Goal: Task Accomplishment & Management: Complete application form

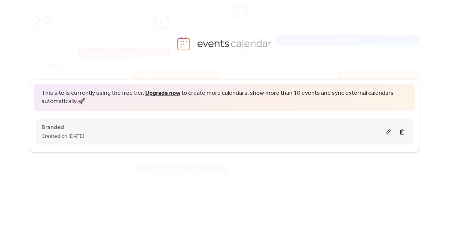
click at [386, 133] on button at bounding box center [388, 131] width 10 height 11
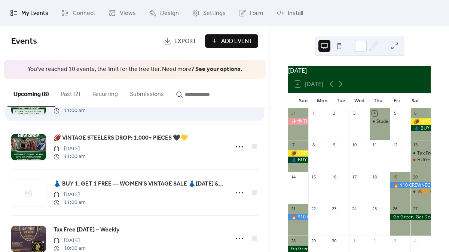
scroll to position [43, 0]
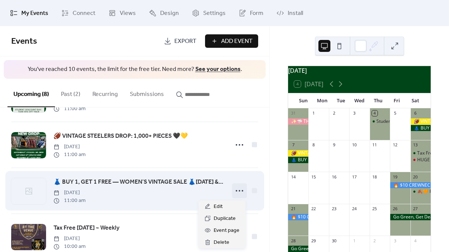
click at [237, 192] on icon at bounding box center [239, 191] width 12 height 12
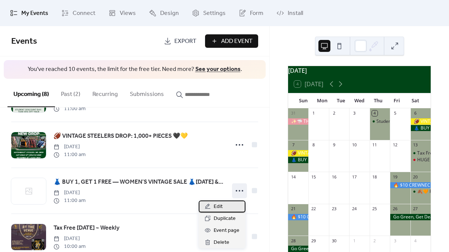
click at [217, 203] on span "Edit" at bounding box center [217, 207] width 9 height 9
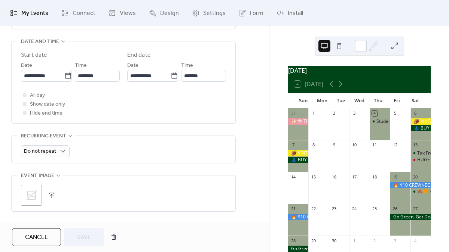
scroll to position [245, 0]
click at [30, 197] on icon at bounding box center [31, 194] width 12 height 12
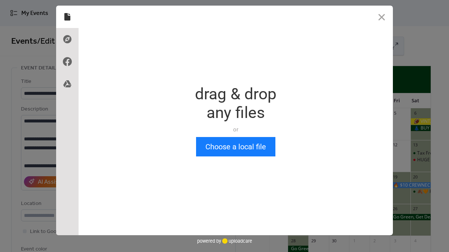
scroll to position [0, 0]
click at [234, 156] on div "Drop a file here drag & drop any files or Upload files from your computer Choos…" at bounding box center [236, 121] width 314 height 230
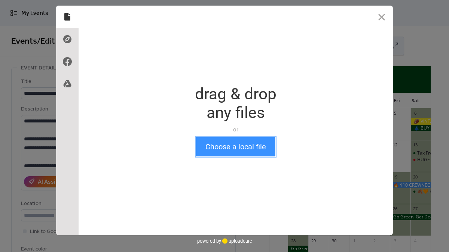
click at [235, 150] on button "Choose a local file" at bounding box center [235, 146] width 79 height 19
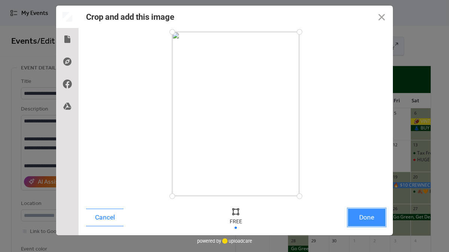
click at [368, 215] on button "Done" at bounding box center [366, 218] width 37 height 18
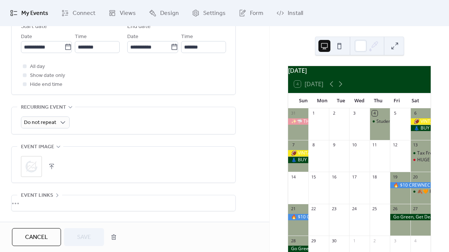
scroll to position [297, 0]
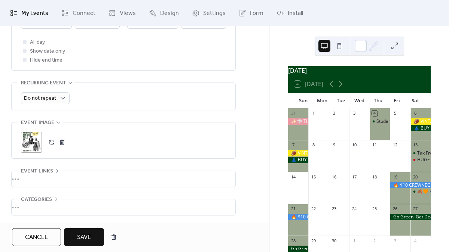
click at [93, 239] on button "Save" at bounding box center [84, 237] width 40 height 18
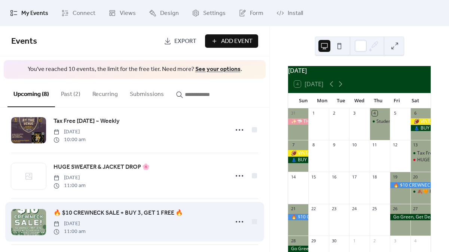
scroll to position [150, 0]
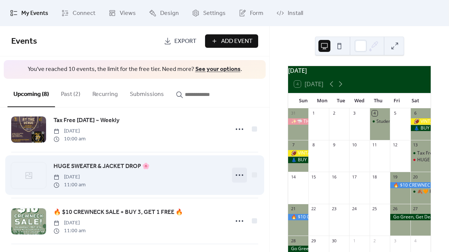
click at [236, 173] on icon at bounding box center [239, 175] width 12 height 12
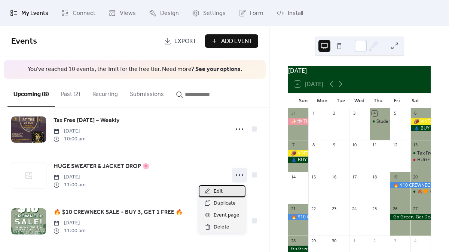
click at [222, 188] on span "Edit" at bounding box center [217, 191] width 9 height 9
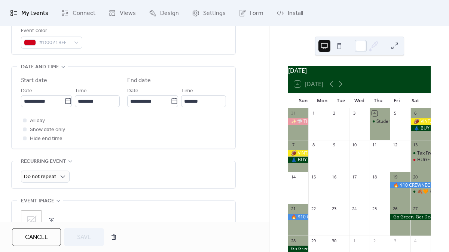
scroll to position [219, 0]
click at [36, 215] on icon at bounding box center [31, 220] width 12 height 12
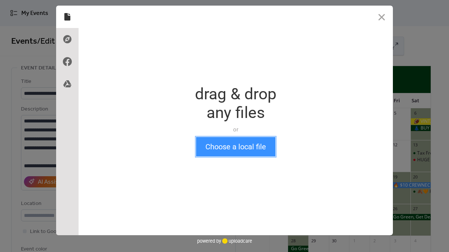
click at [209, 156] on button "Choose a local file" at bounding box center [235, 146] width 79 height 19
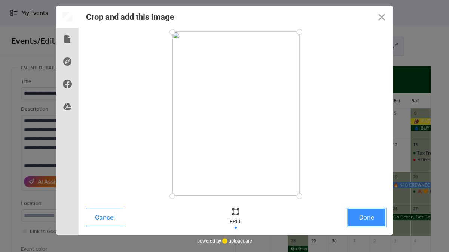
click at [362, 210] on button "Done" at bounding box center [366, 218] width 37 height 18
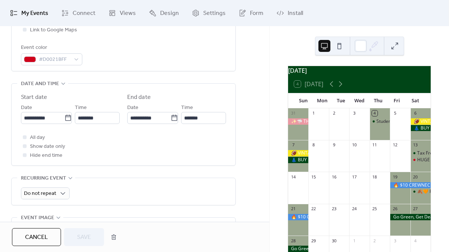
scroll to position [206, 0]
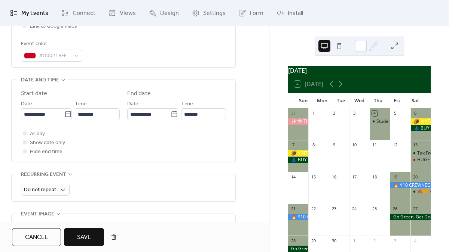
click at [79, 239] on span "Save" at bounding box center [84, 237] width 14 height 9
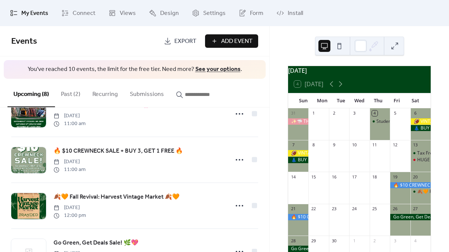
scroll to position [247, 0]
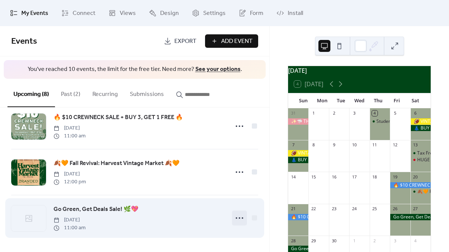
click at [236, 218] on circle at bounding box center [236, 218] width 1 height 1
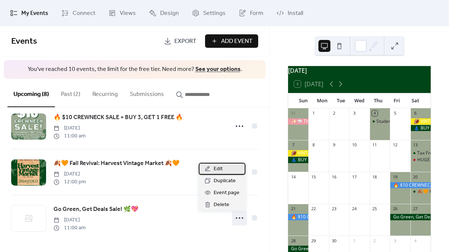
click at [218, 169] on span "Edit" at bounding box center [217, 169] width 9 height 9
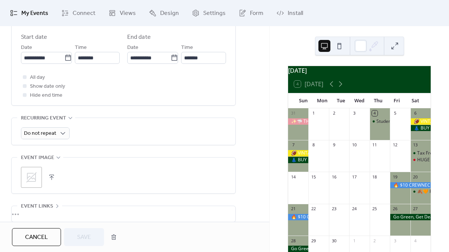
scroll to position [264, 0]
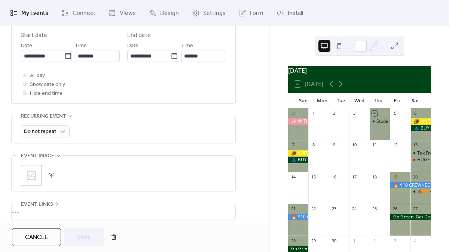
click at [33, 173] on icon at bounding box center [31, 175] width 10 height 10
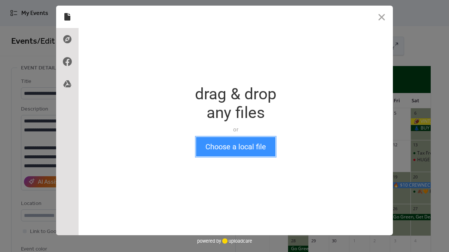
click at [233, 148] on button "Choose a local file" at bounding box center [235, 146] width 79 height 19
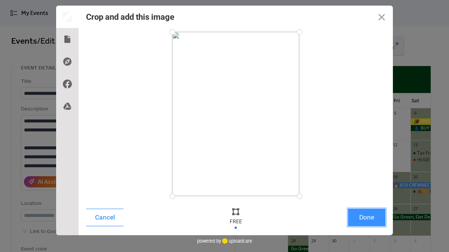
click at [360, 216] on button "Done" at bounding box center [366, 218] width 37 height 18
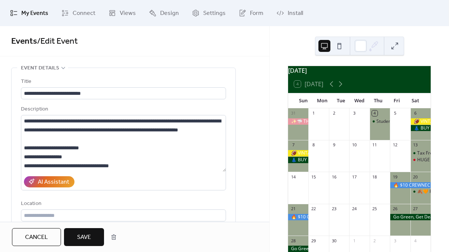
click at [86, 236] on span "Save" at bounding box center [84, 237] width 14 height 9
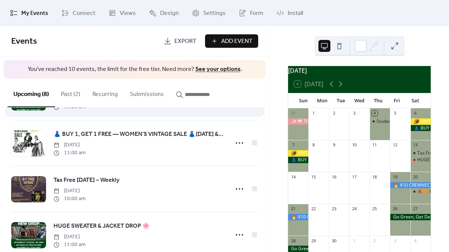
scroll to position [92, 0]
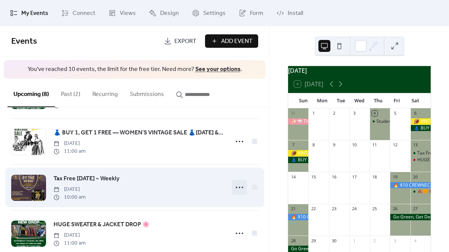
click at [235, 186] on icon at bounding box center [239, 188] width 12 height 12
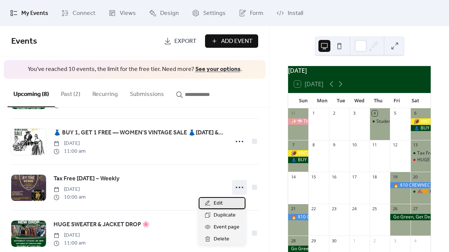
click at [215, 203] on span "Edit" at bounding box center [217, 203] width 9 height 9
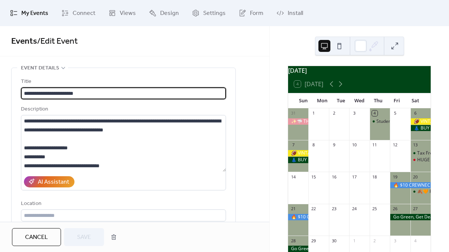
click at [95, 94] on input "**********" at bounding box center [123, 93] width 205 height 12
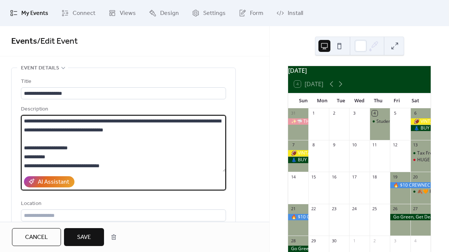
click at [26, 163] on textarea "**********" at bounding box center [123, 143] width 205 height 57
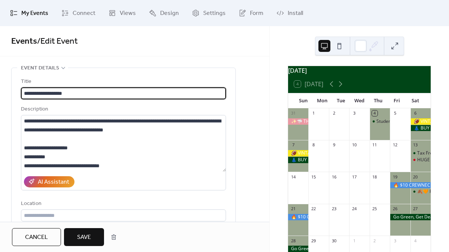
click at [79, 91] on input "**********" at bounding box center [123, 93] width 205 height 12
paste input "***"
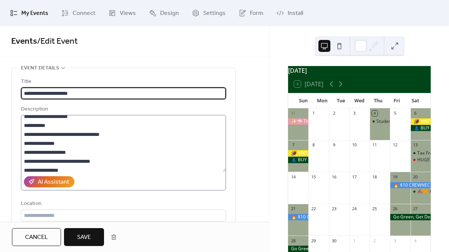
scroll to position [35, 0]
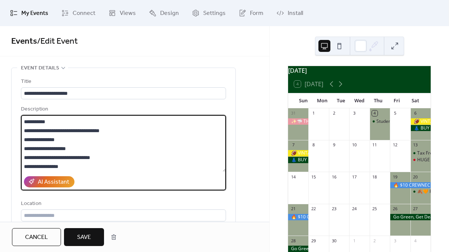
click at [24, 138] on textarea "**********" at bounding box center [123, 143] width 205 height 57
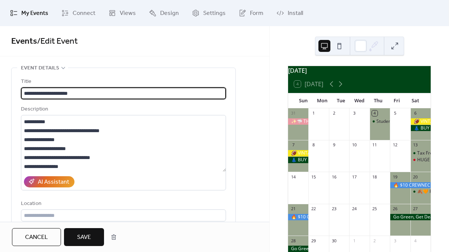
click at [83, 93] on input "**********" at bounding box center [123, 93] width 205 height 12
paste input "****"
type input "**********"
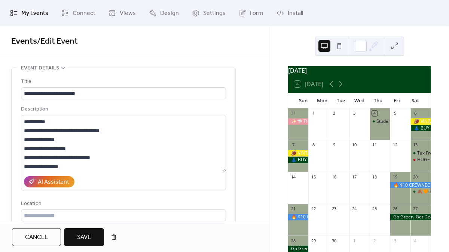
click at [75, 238] on button "Save" at bounding box center [84, 237] width 40 height 18
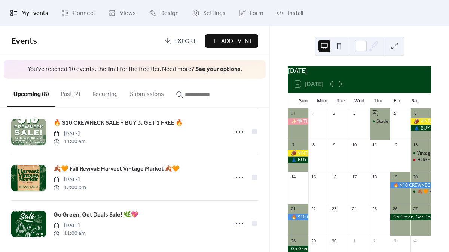
scroll to position [247, 0]
